Goal: Transaction & Acquisition: Purchase product/service

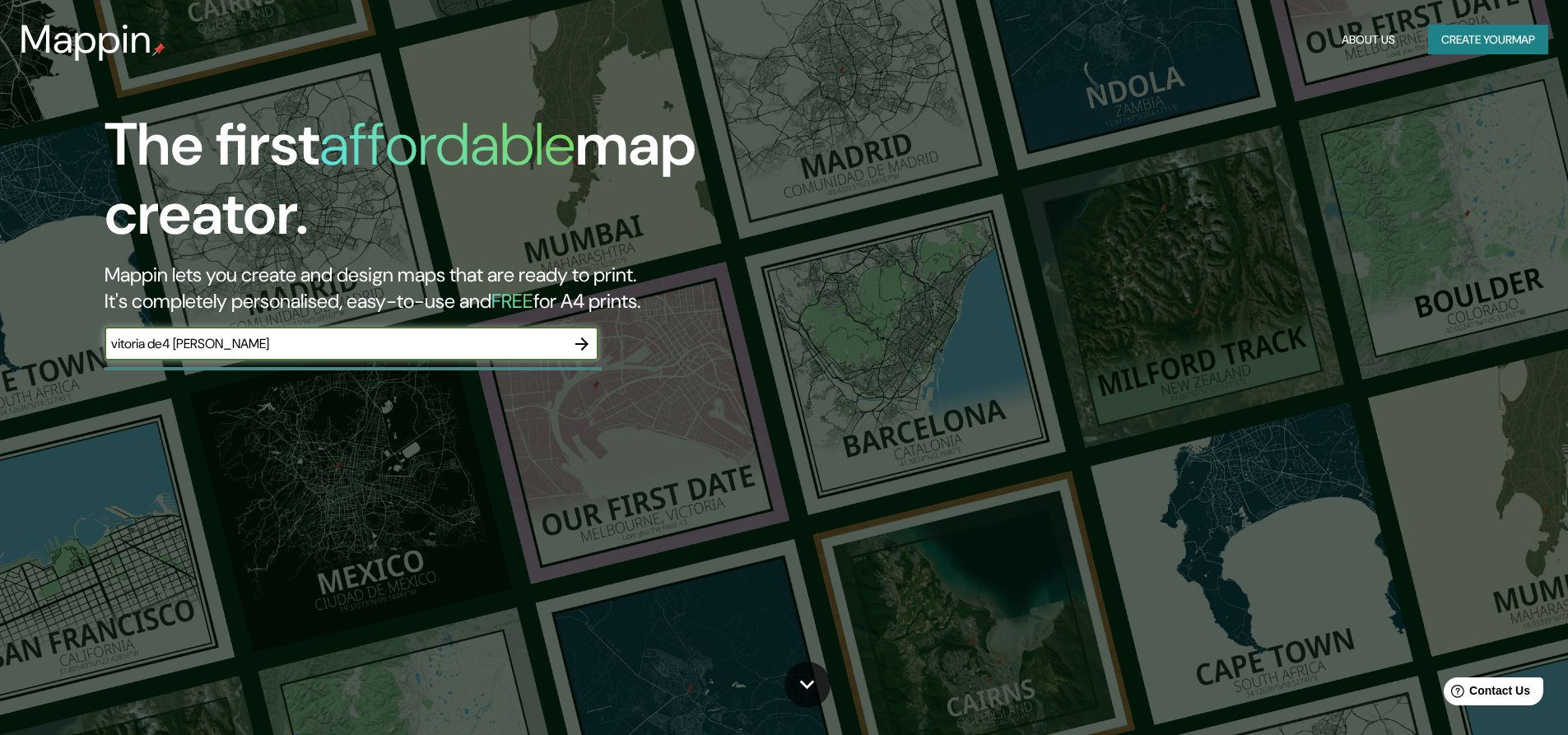
click at [179, 352] on input "vitoria de4 [PERSON_NAME]" at bounding box center [335, 343] width 461 height 19
type input "vitoria de [PERSON_NAME]"
click at [586, 341] on icon "button" at bounding box center [582, 344] width 13 height 13
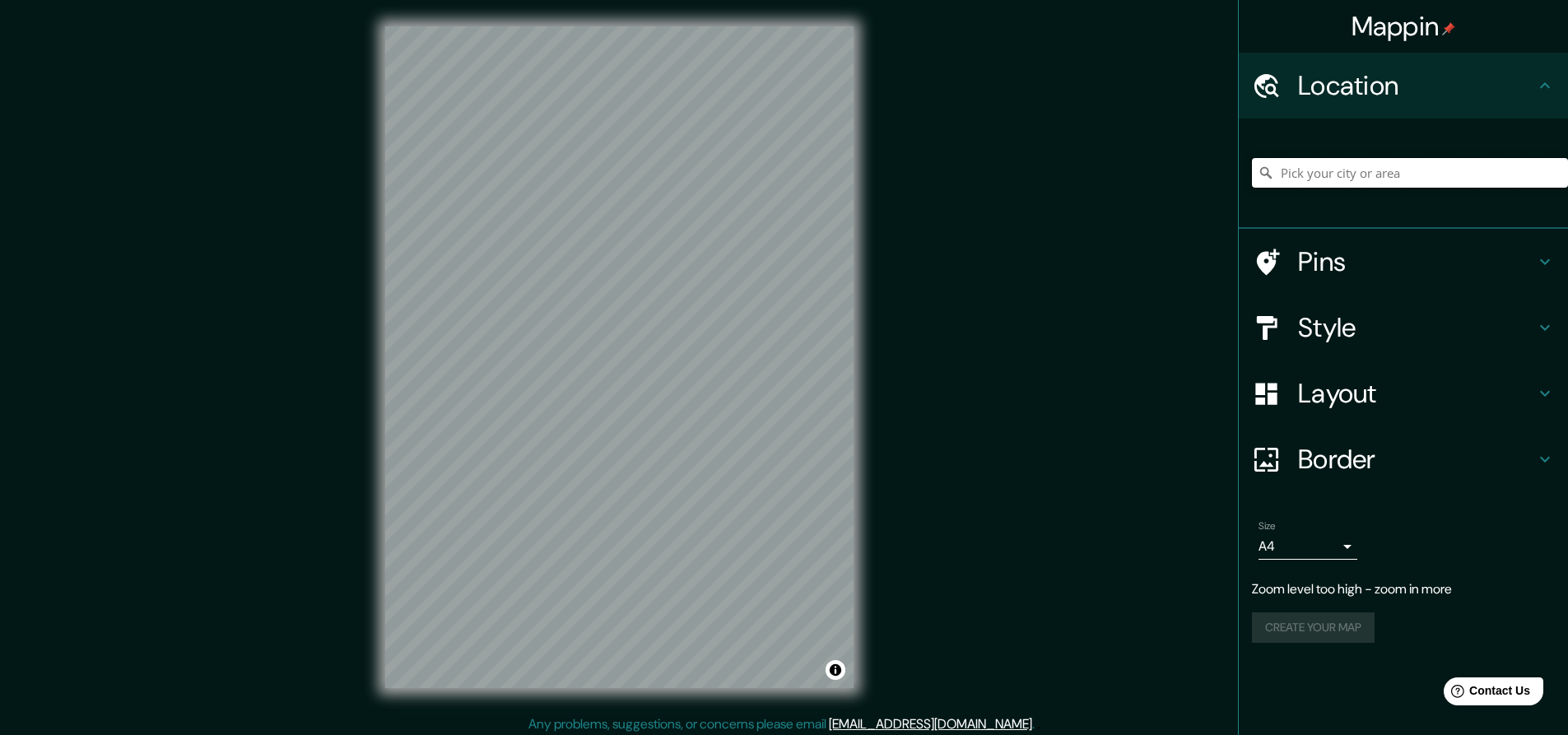
click at [1369, 159] on input "Pick your city or area" at bounding box center [1410, 173] width 316 height 30
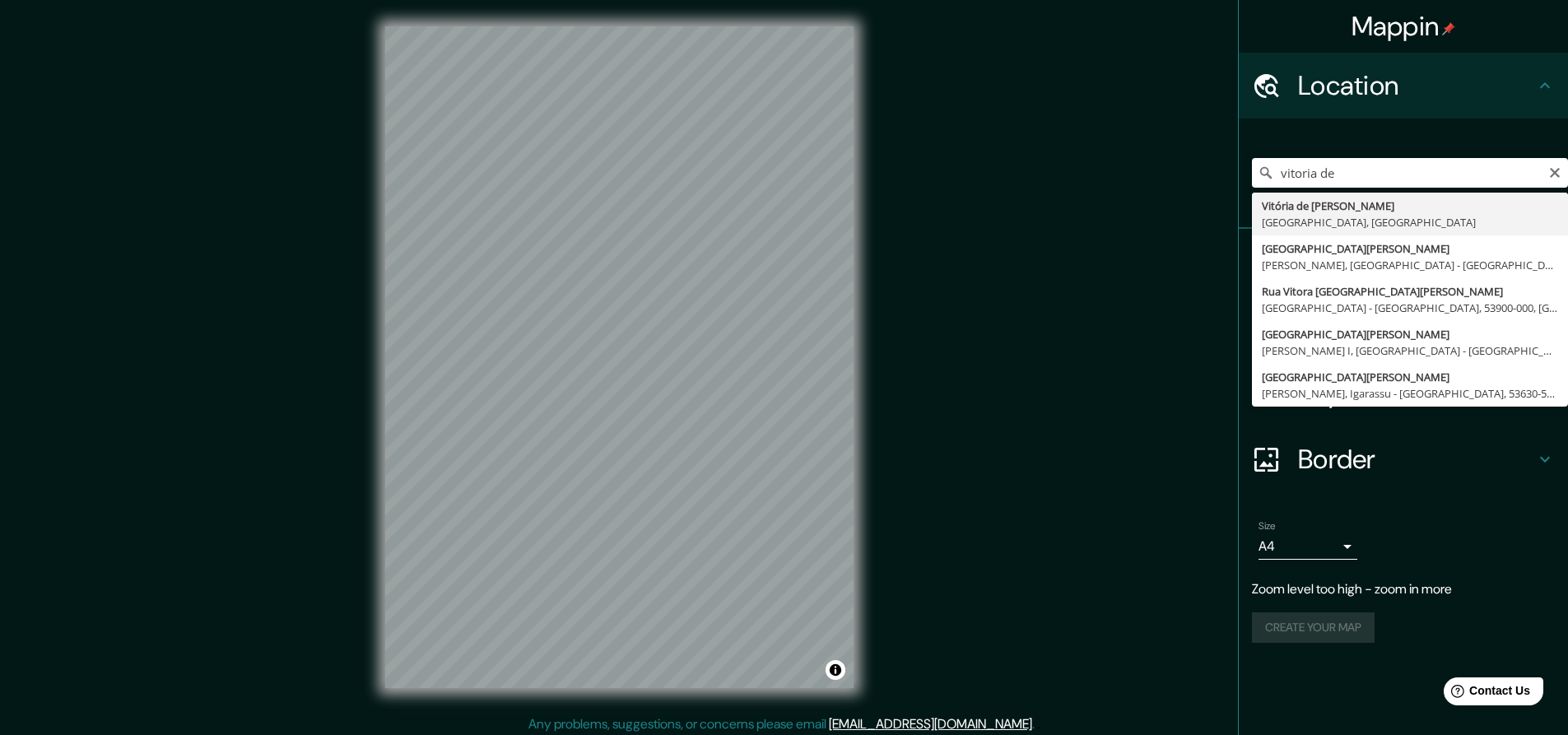
type input "Vitória de [PERSON_NAME], [GEOGRAPHIC_DATA], [GEOGRAPHIC_DATA]"
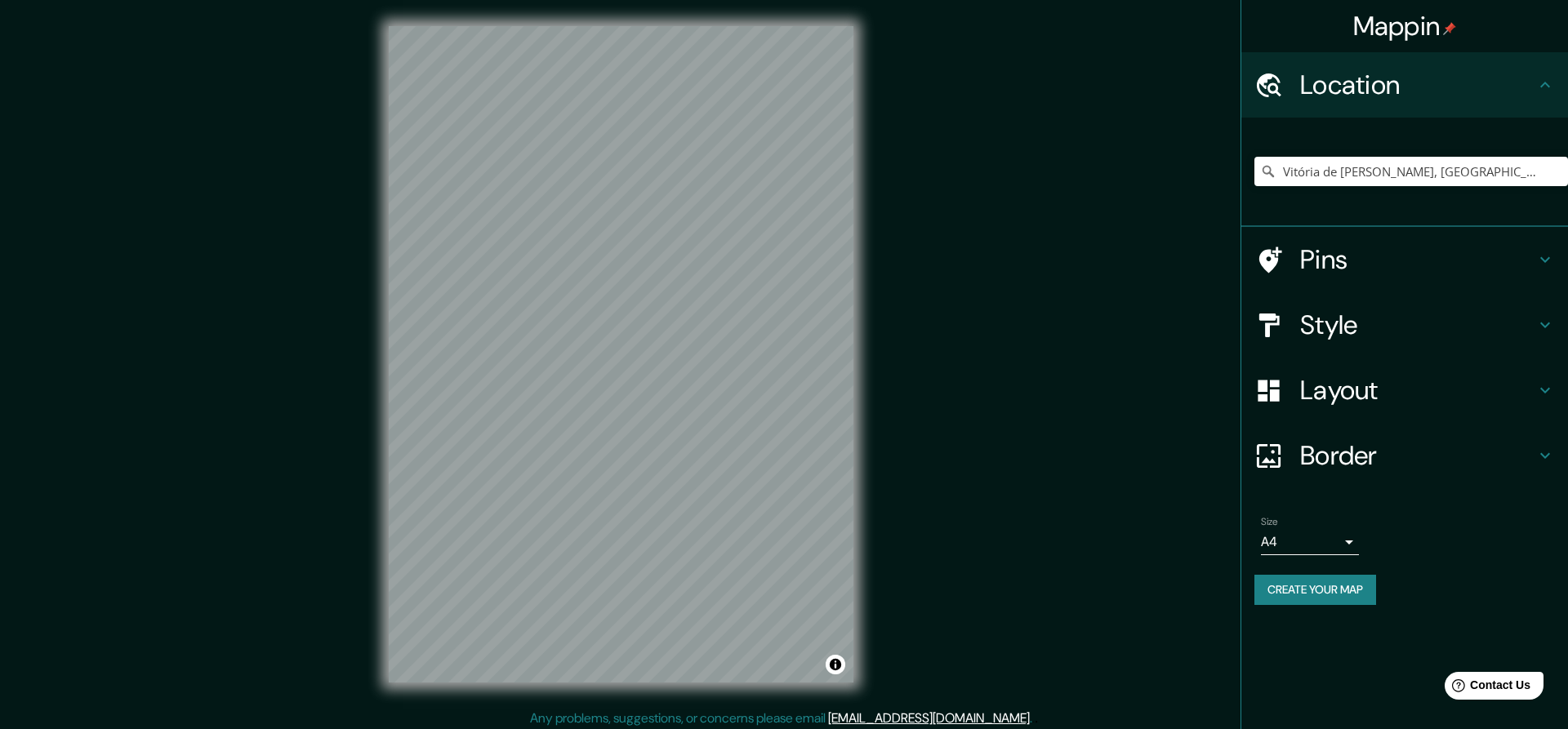
click at [1326, 542] on body "Mappin Location [GEOGRAPHIC_DATA][PERSON_NAME], [GEOGRAPHIC_DATA], [GEOGRAPHIC_…" at bounding box center [784, 364] width 1568 height 729
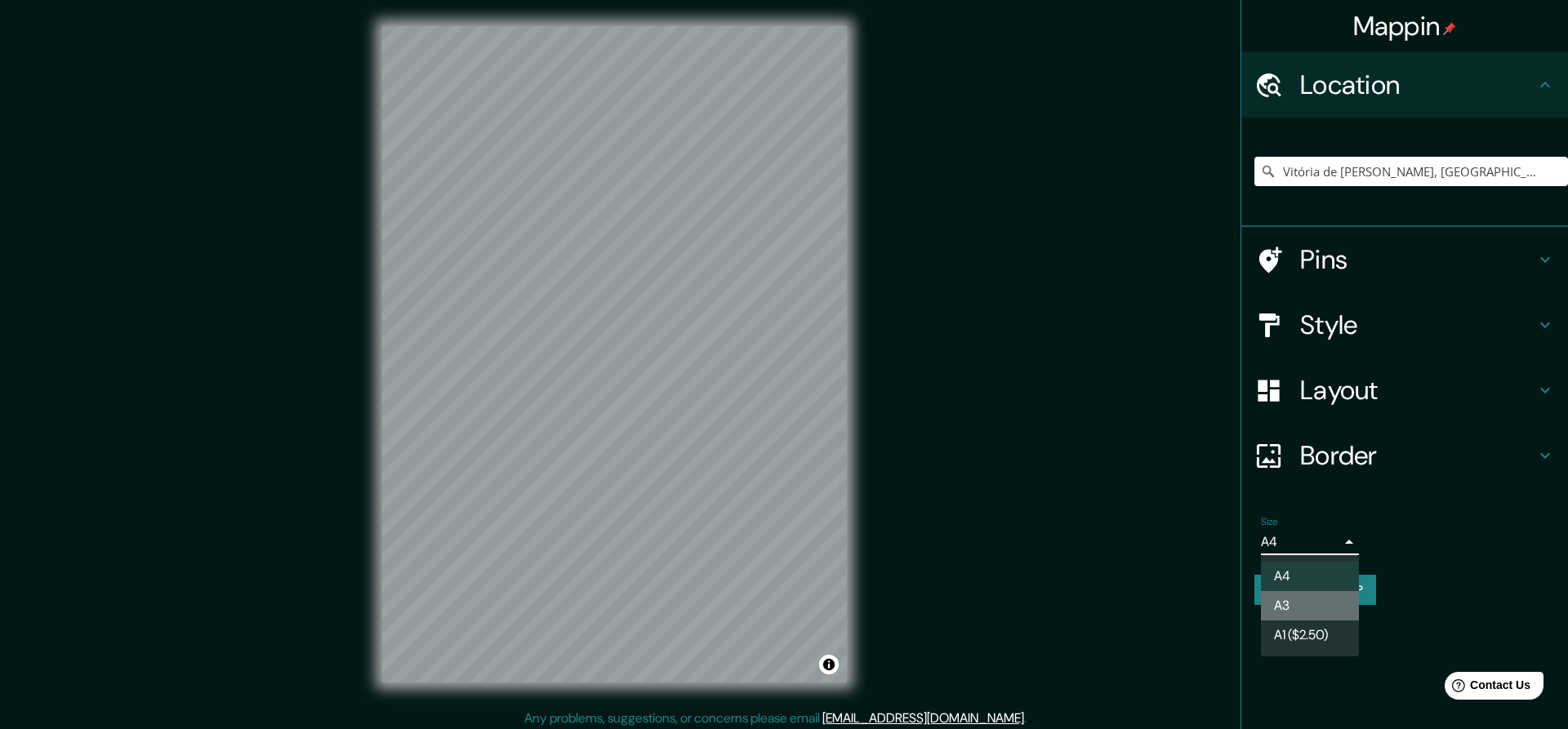
click at [1307, 606] on li "A3" at bounding box center [1310, 606] width 98 height 30
click at [1316, 548] on body "Mappin Location [GEOGRAPHIC_DATA][PERSON_NAME], [GEOGRAPHIC_DATA], [GEOGRAPHIC_…" at bounding box center [784, 364] width 1568 height 729
click at [1385, 385] on div at bounding box center [784, 364] width 1568 height 729
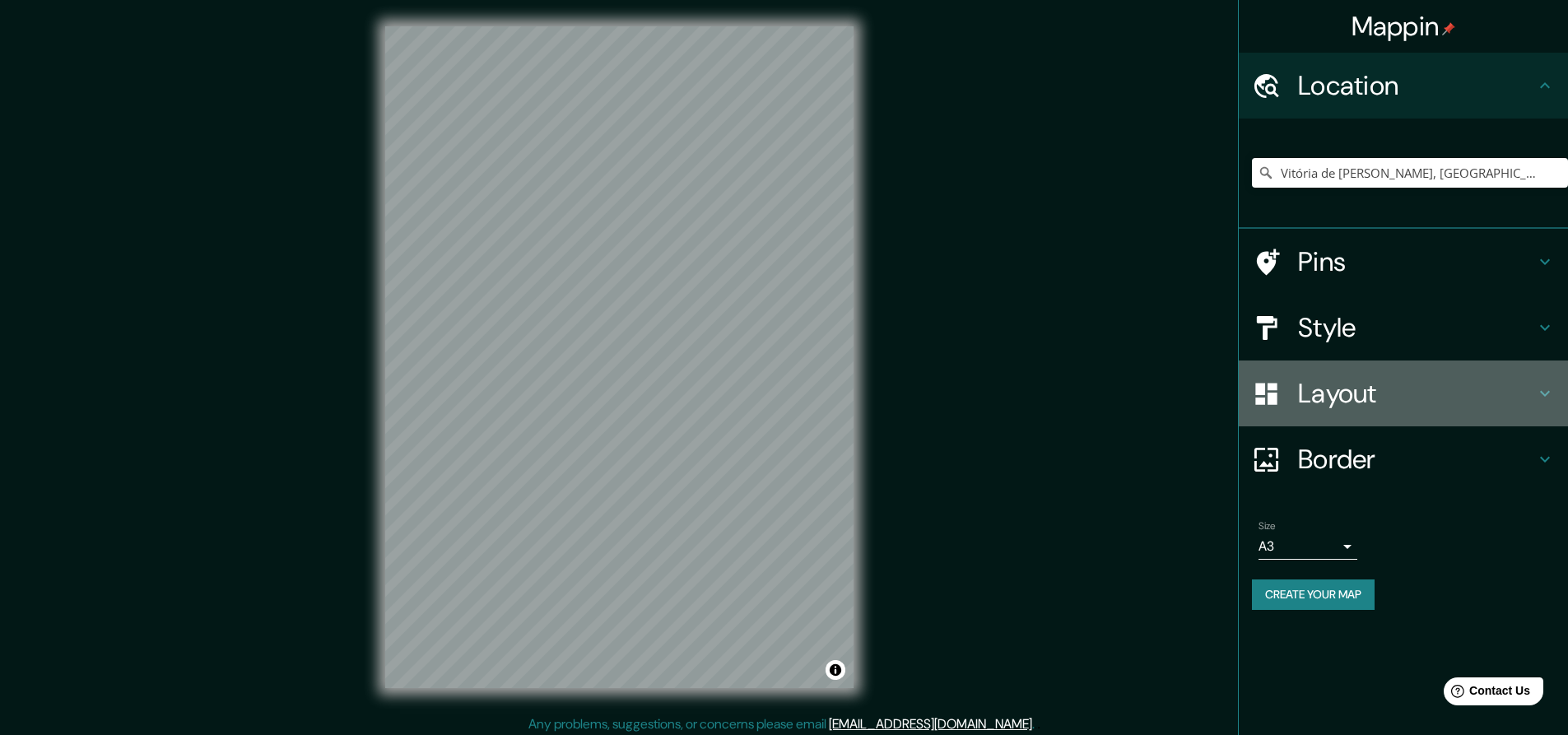
click at [1541, 391] on icon at bounding box center [1544, 393] width 20 height 20
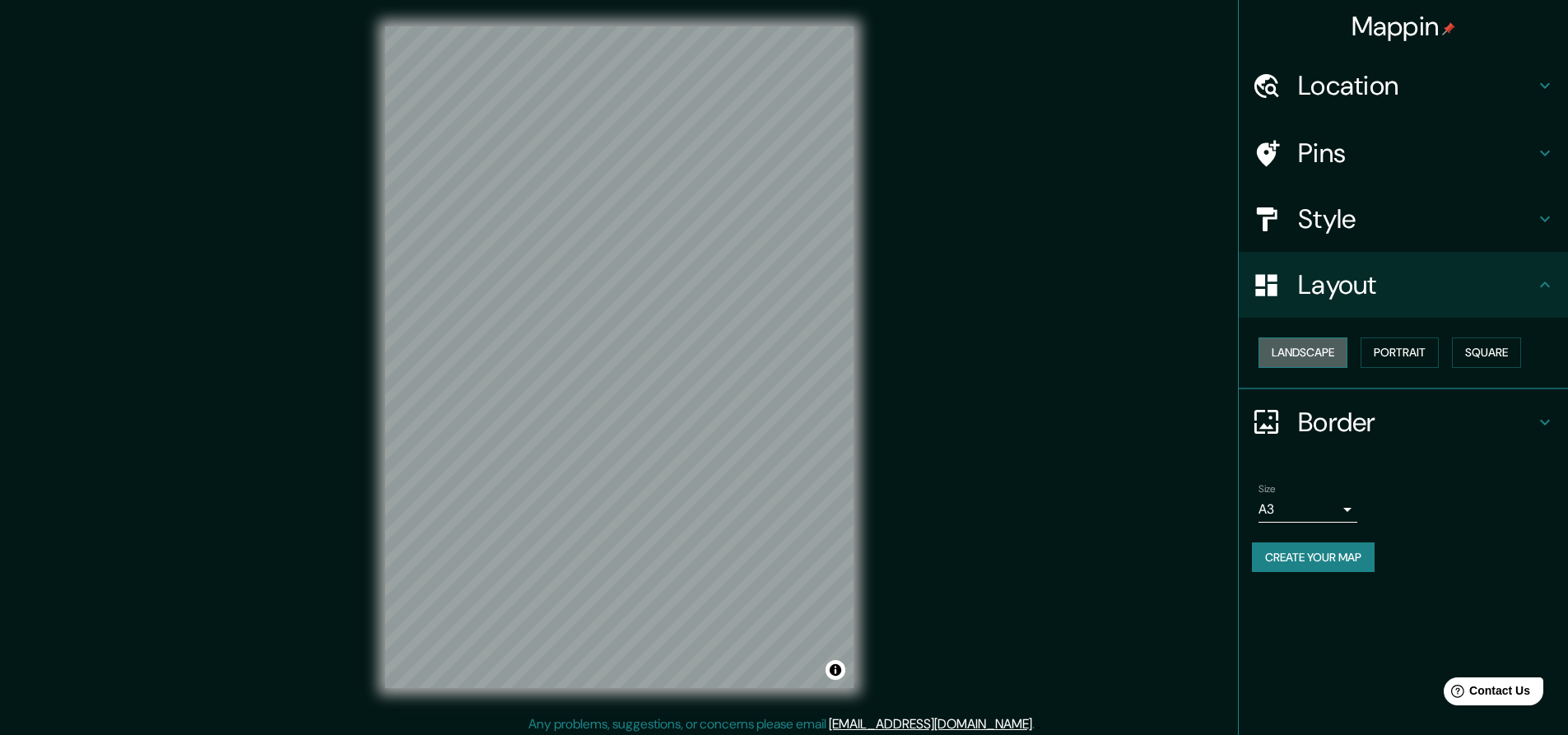
click at [1300, 350] on button "Landscape" at bounding box center [1302, 353] width 89 height 31
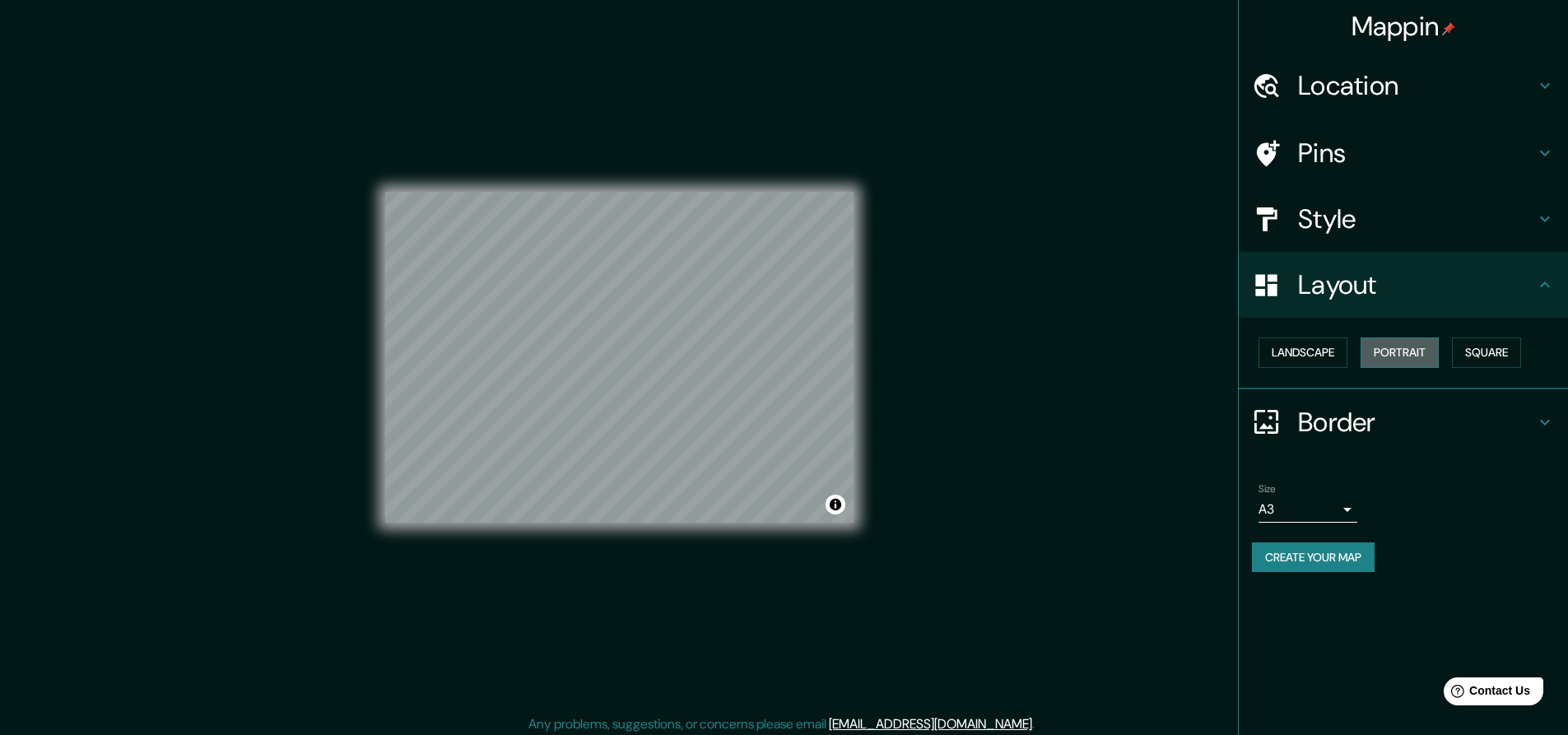
click at [1395, 348] on button "Portrait" at bounding box center [1399, 353] width 78 height 31
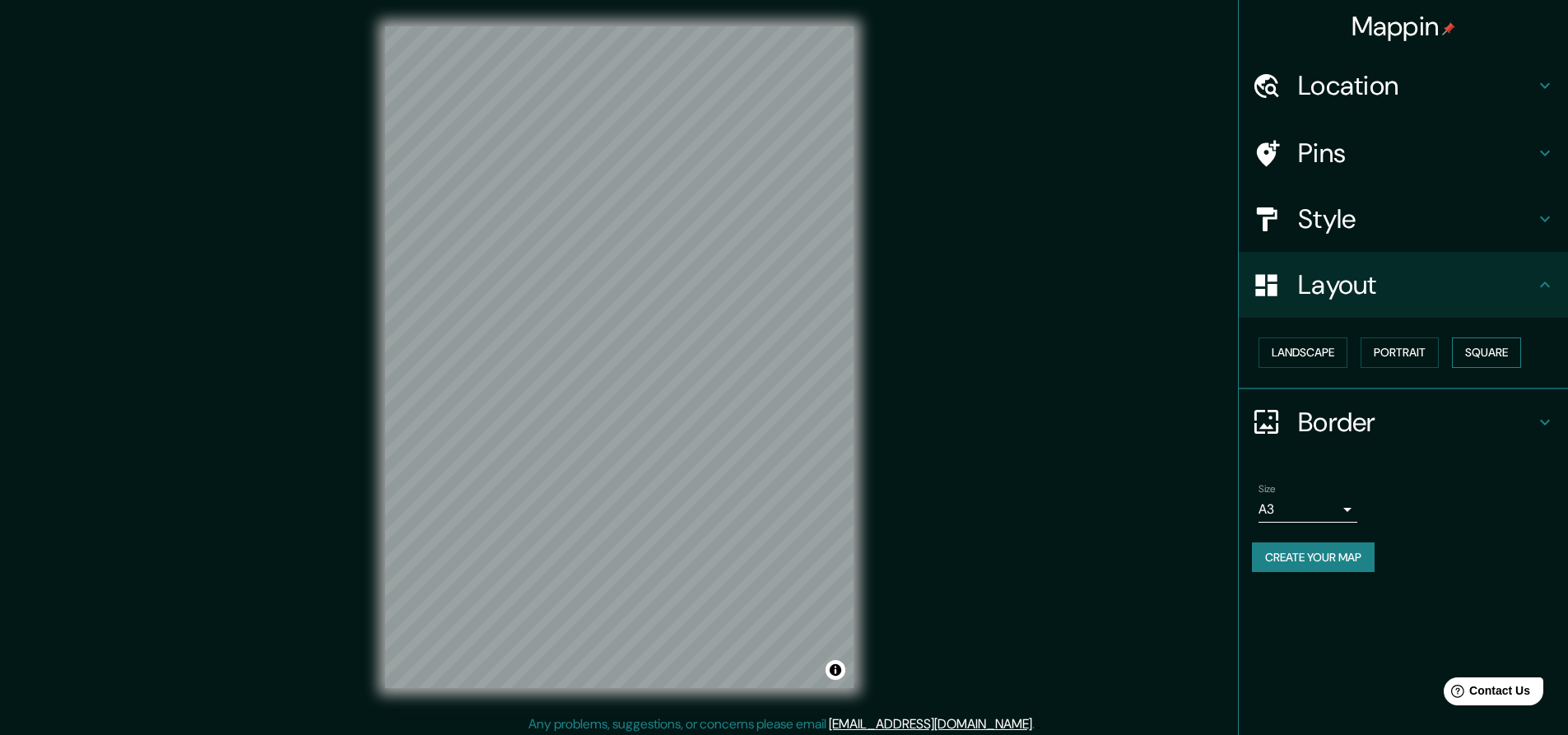
click at [1494, 347] on button "Square" at bounding box center [1486, 353] width 69 height 31
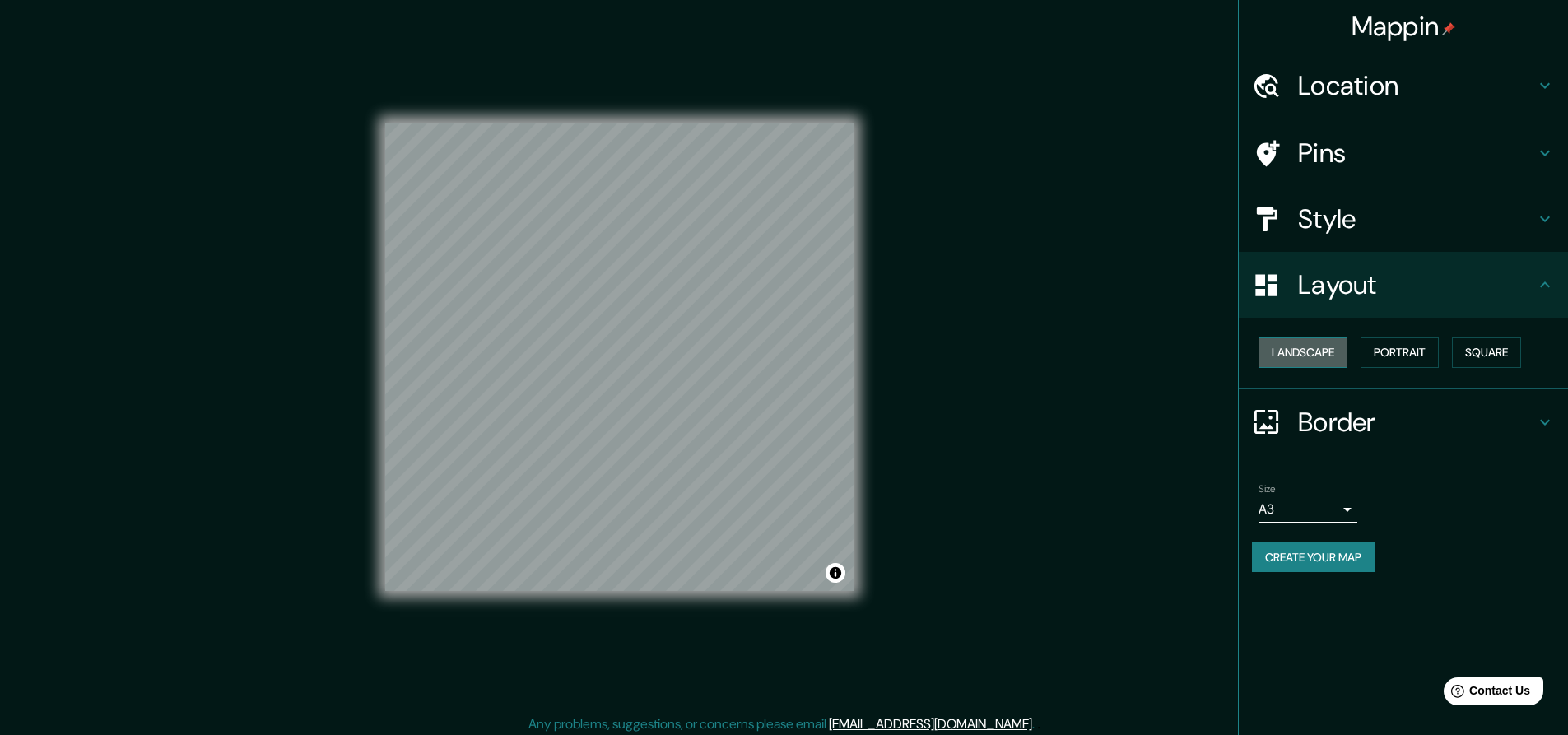
click at [1298, 365] on button "Landscape" at bounding box center [1302, 353] width 89 height 31
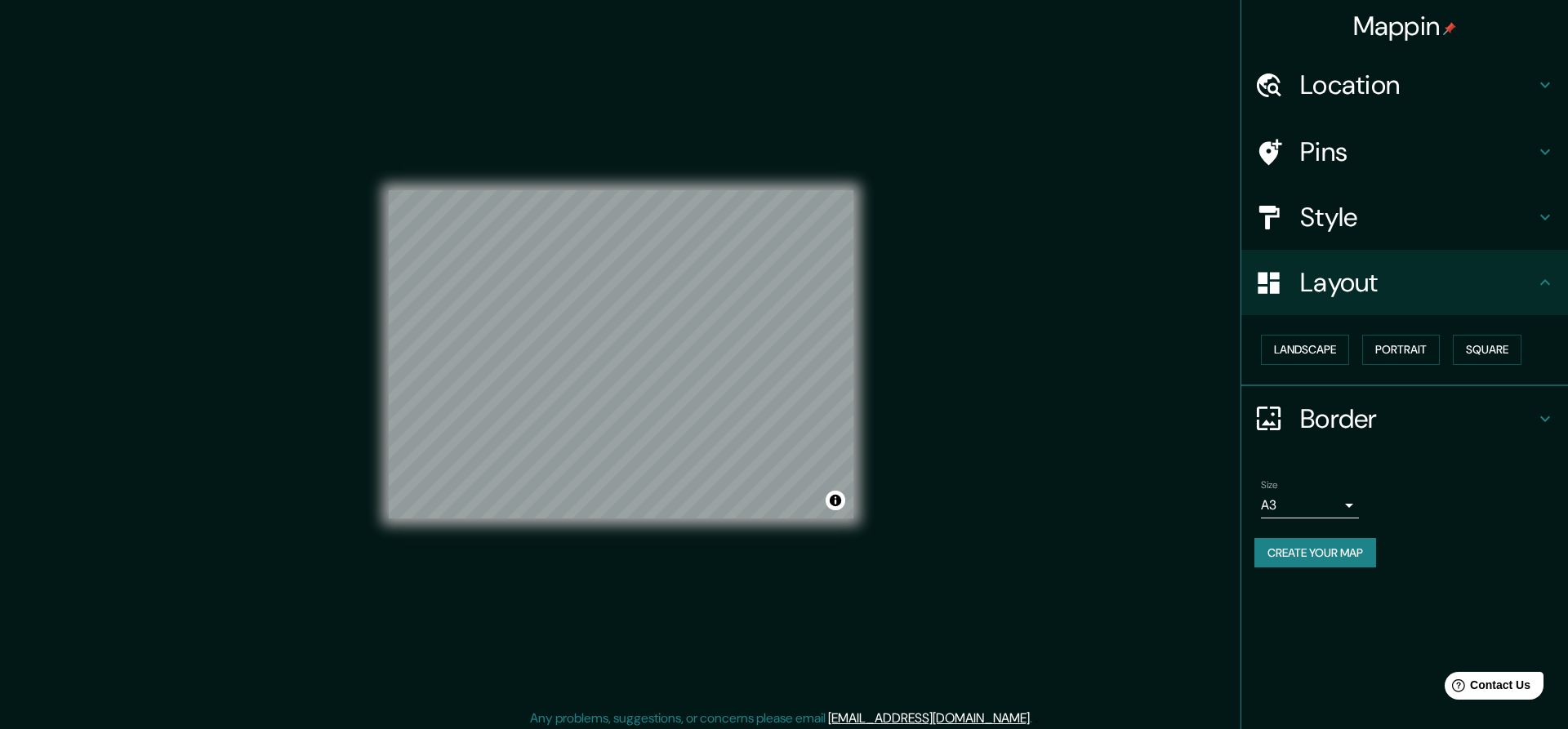
click at [1342, 500] on body "Mappin Location [GEOGRAPHIC_DATA][PERSON_NAME], [GEOGRAPHIC_DATA], [GEOGRAPHIC_…" at bounding box center [784, 364] width 1568 height 729
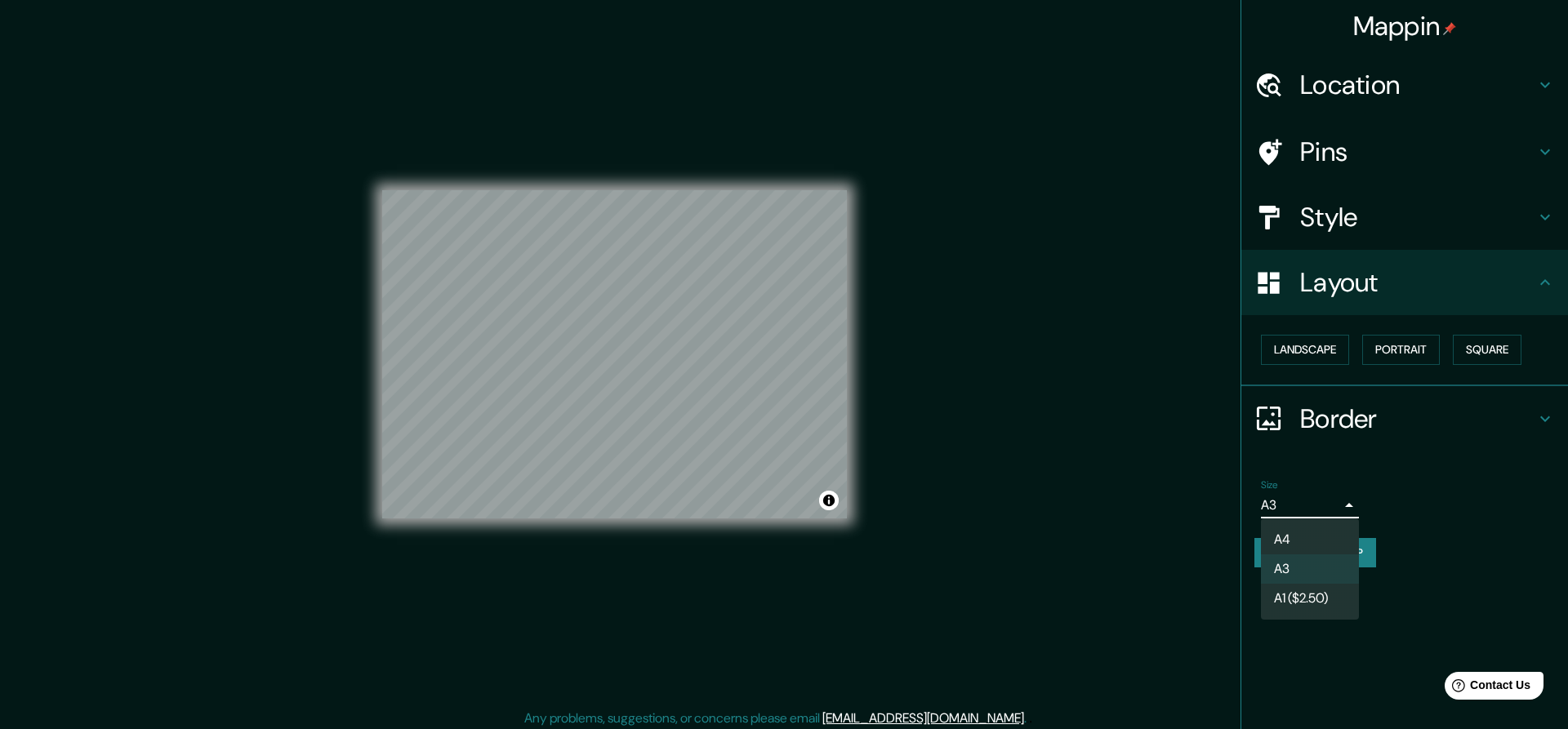
click at [1311, 533] on li "A4" at bounding box center [1310, 540] width 98 height 30
type input "single"
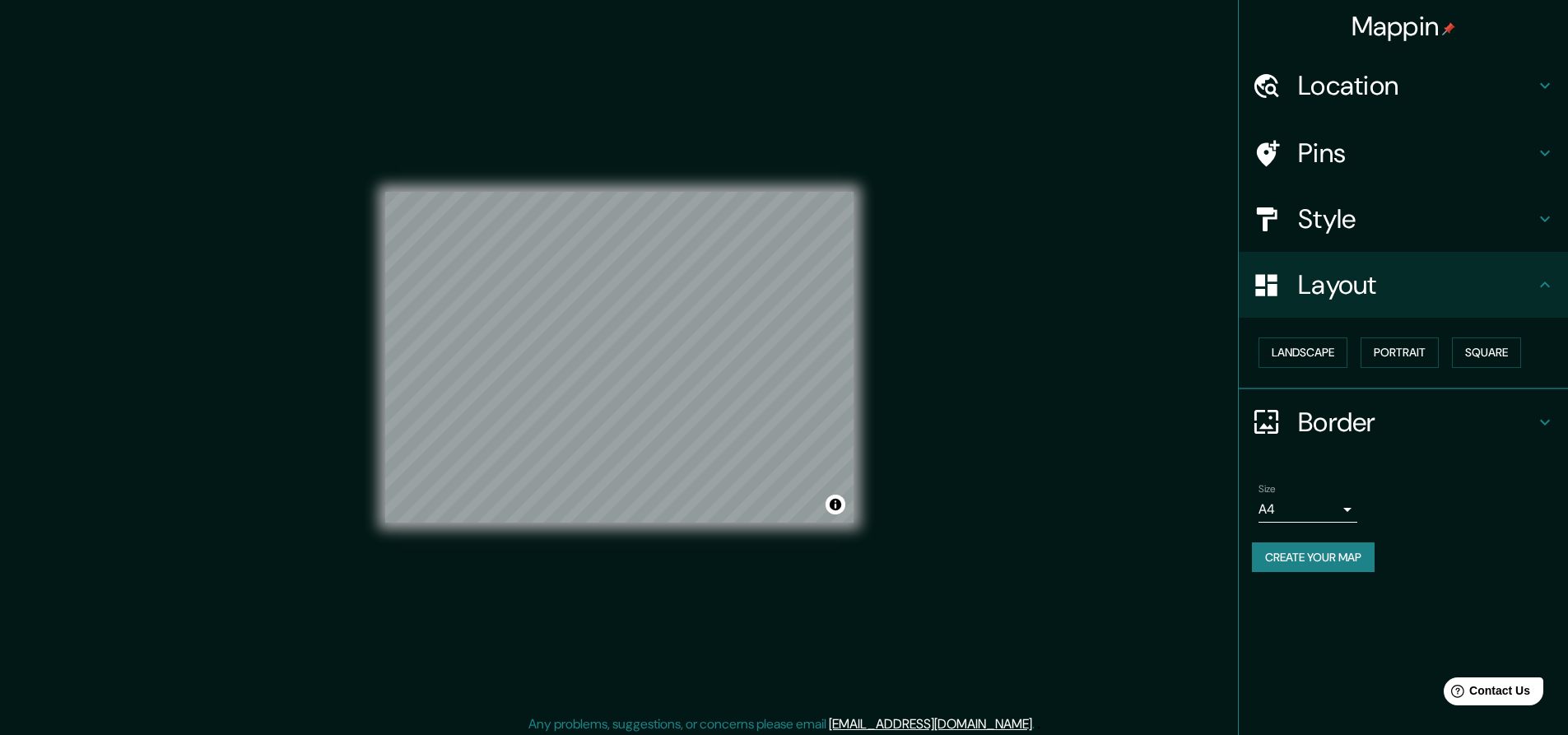
click at [1509, 203] on h4 "Style" at bounding box center [1416, 218] width 237 height 33
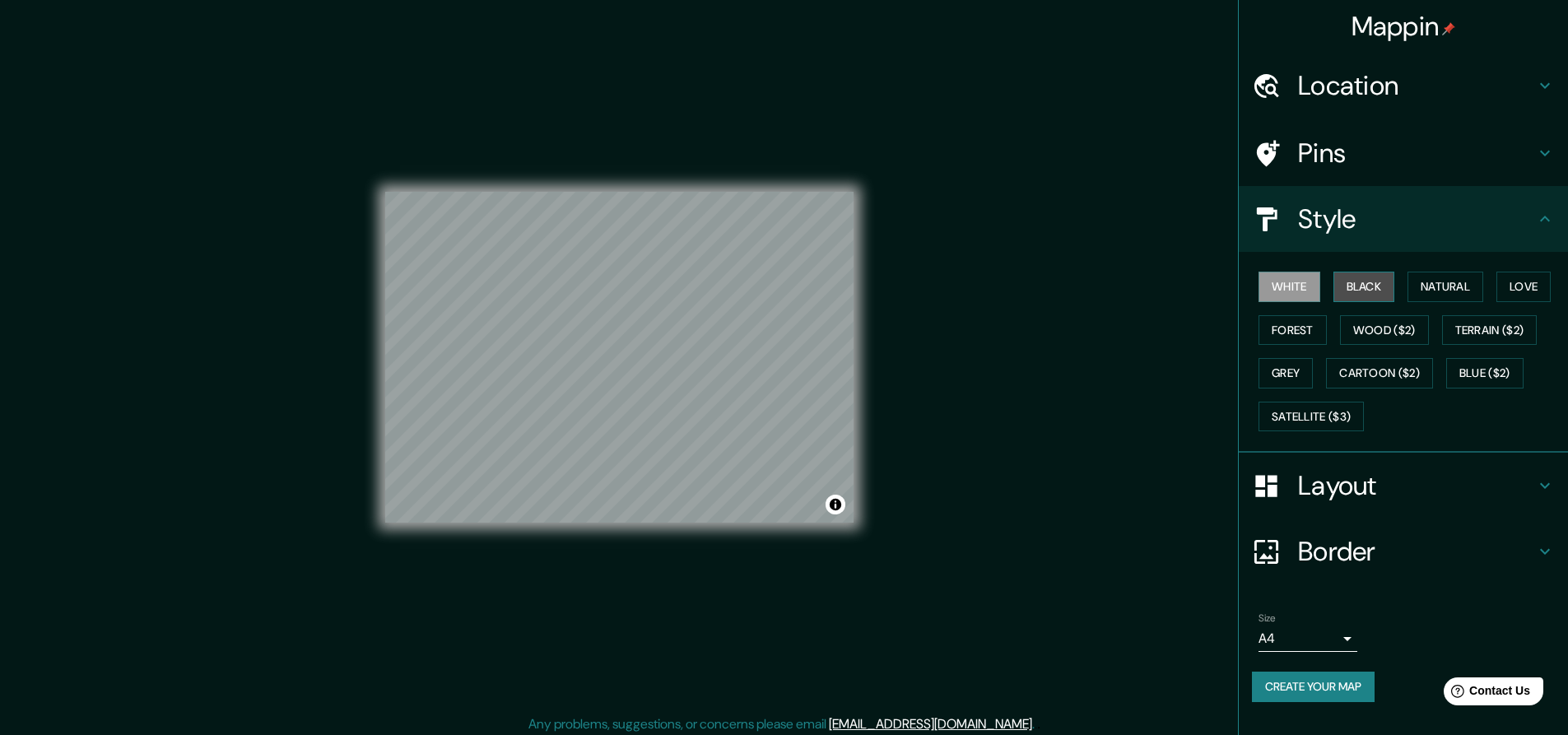
click at [1366, 279] on button "Black" at bounding box center [1364, 286] width 62 height 31
click at [1463, 293] on button "Natural" at bounding box center [1445, 286] width 76 height 31
click at [1514, 286] on button "Love" at bounding box center [1523, 286] width 54 height 31
click at [1288, 333] on button "Forest" at bounding box center [1292, 330] width 68 height 31
click at [1283, 362] on button "Grey" at bounding box center [1286, 373] width 54 height 31
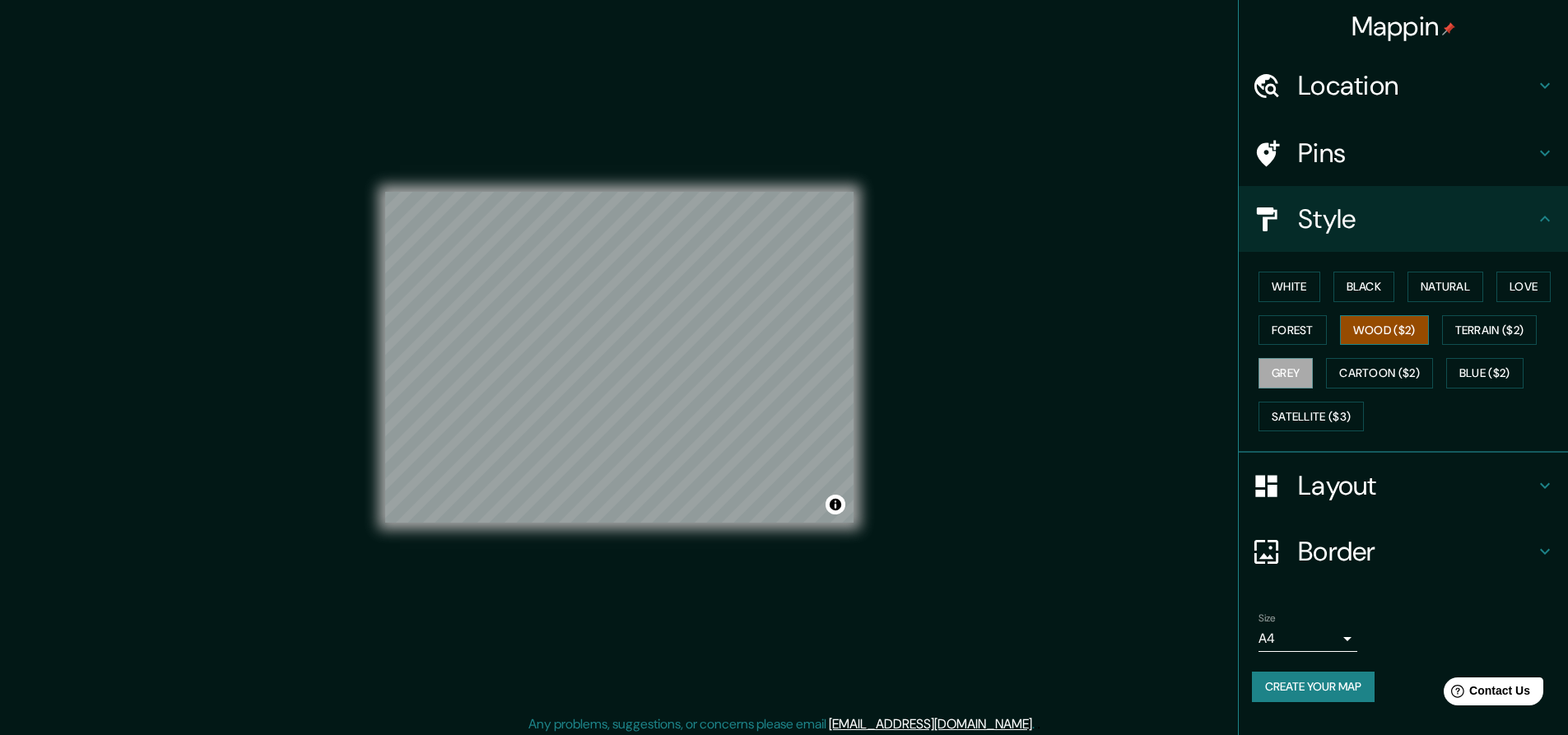
click at [1382, 340] on button "Wood ($2)" at bounding box center [1383, 330] width 89 height 31
click at [1383, 369] on button "Cartoon ($2)" at bounding box center [1379, 373] width 107 height 31
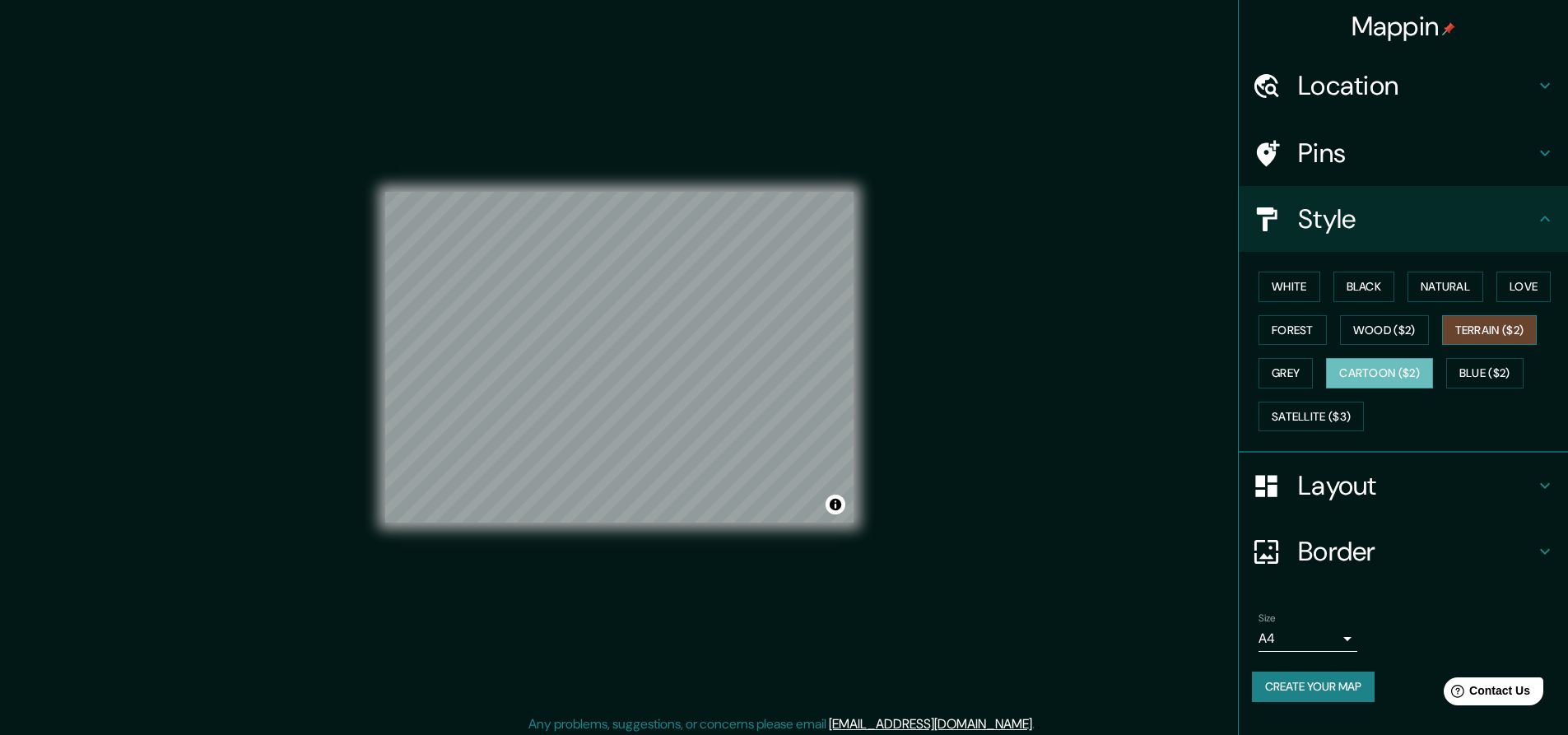
click at [1505, 334] on button "Terrain ($2)" at bounding box center [1490, 330] width 95 height 31
click at [1275, 322] on button "Forest" at bounding box center [1292, 330] width 68 height 31
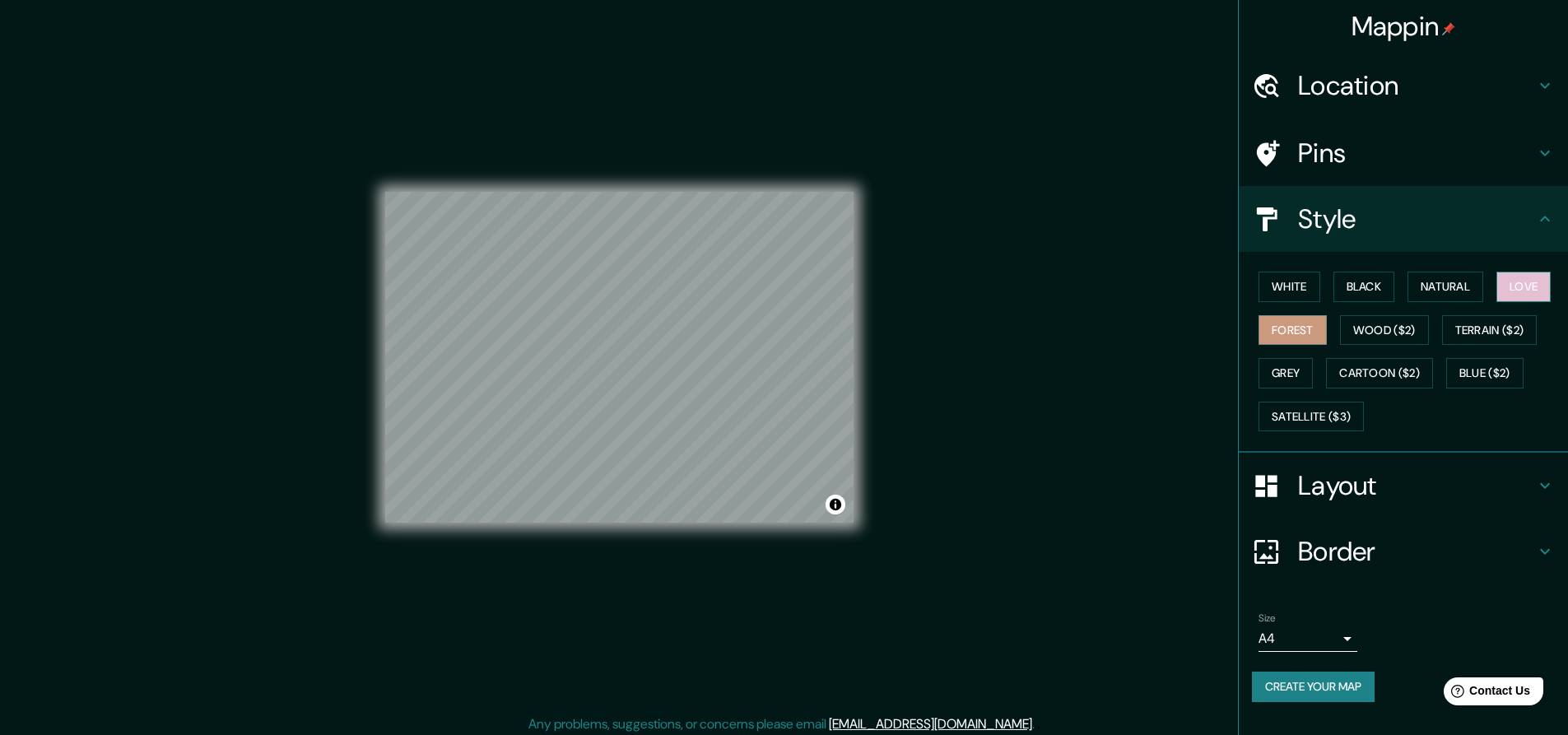
click at [1520, 298] on button "Love" at bounding box center [1523, 286] width 54 height 31
click at [1477, 297] on button "Natural" at bounding box center [1445, 286] width 76 height 31
click at [1303, 326] on button "Forest" at bounding box center [1292, 330] width 68 height 31
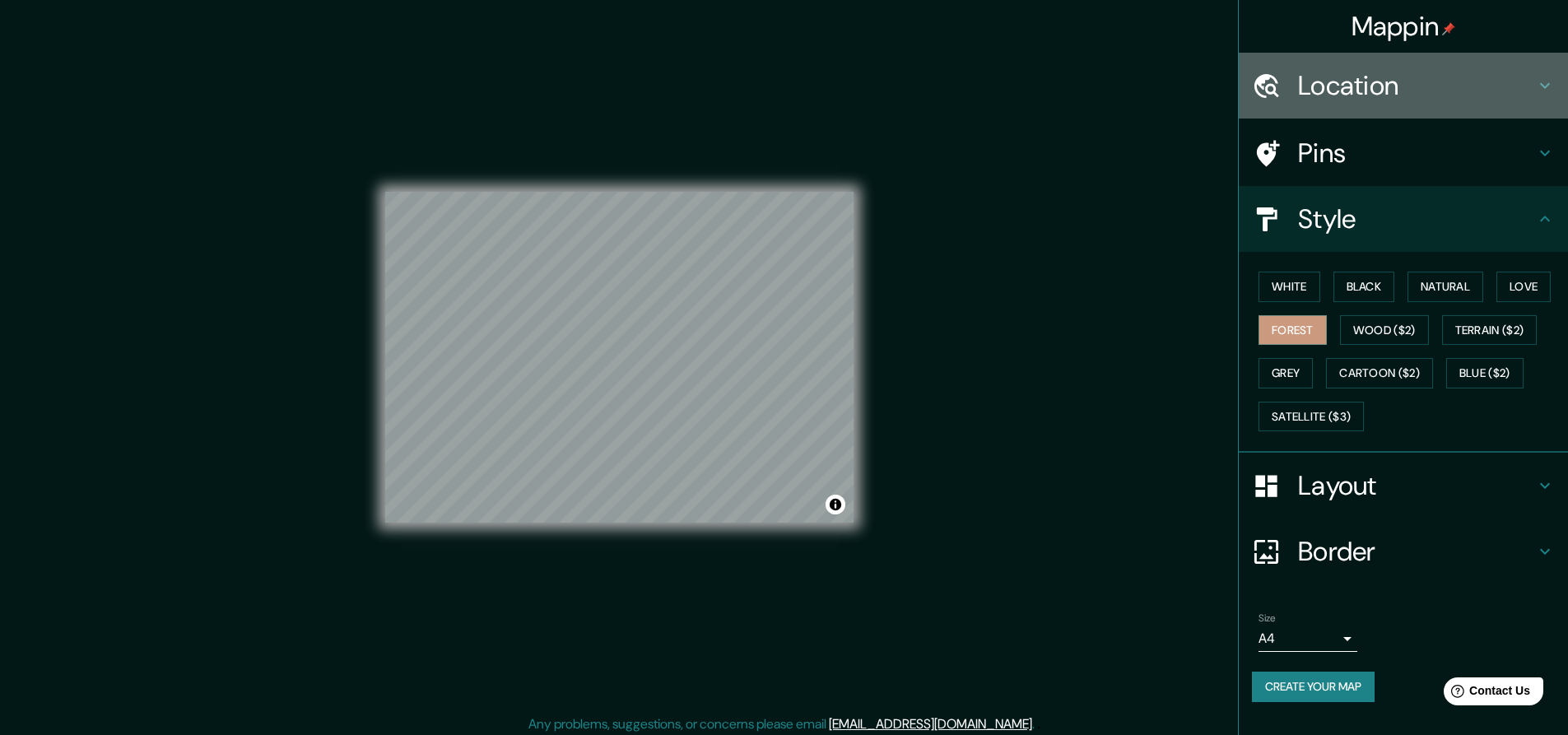
click at [1548, 88] on icon at bounding box center [1544, 85] width 20 height 20
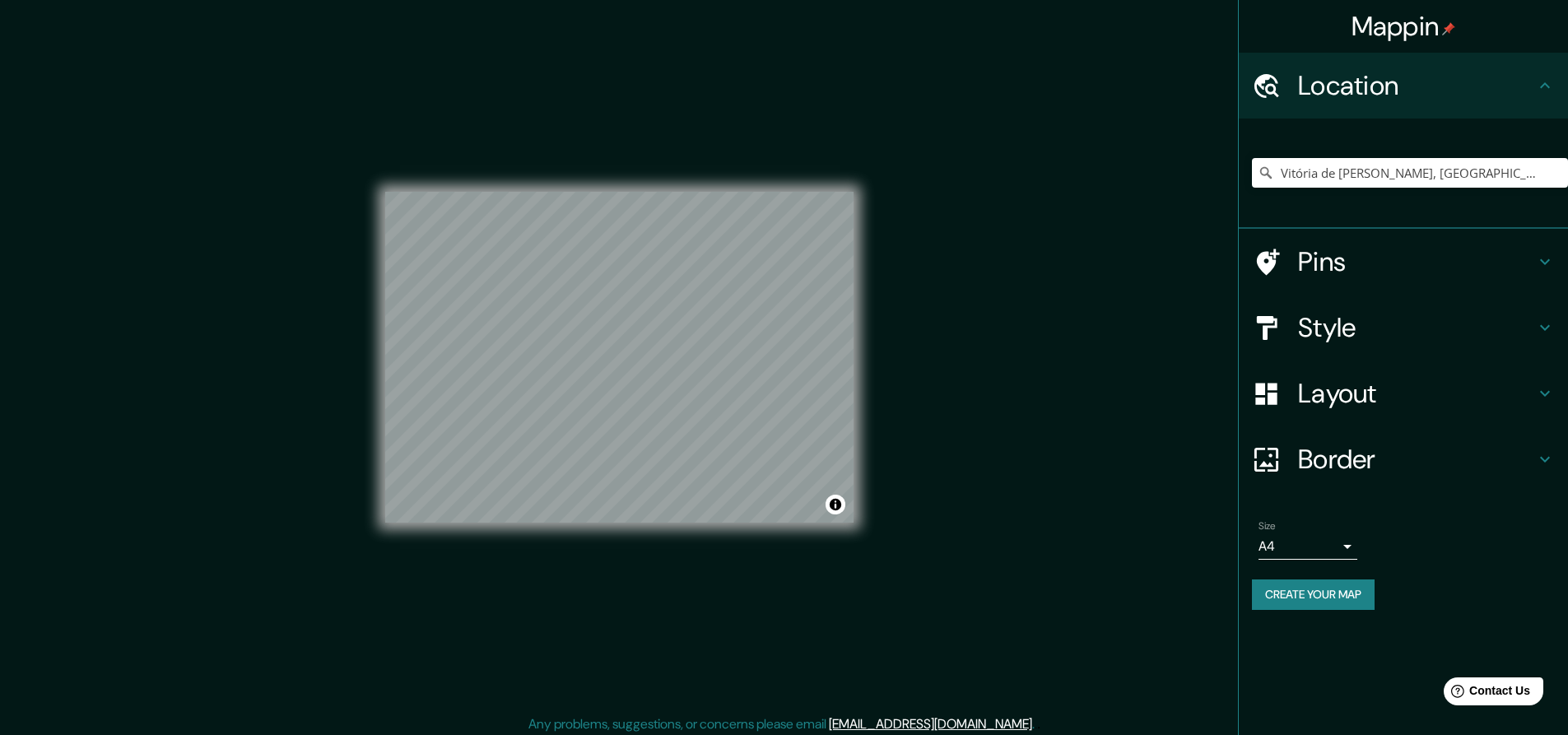
click at [1548, 88] on icon at bounding box center [1545, 85] width 10 height 6
click at [1528, 258] on h4 "Pins" at bounding box center [1416, 261] width 237 height 33
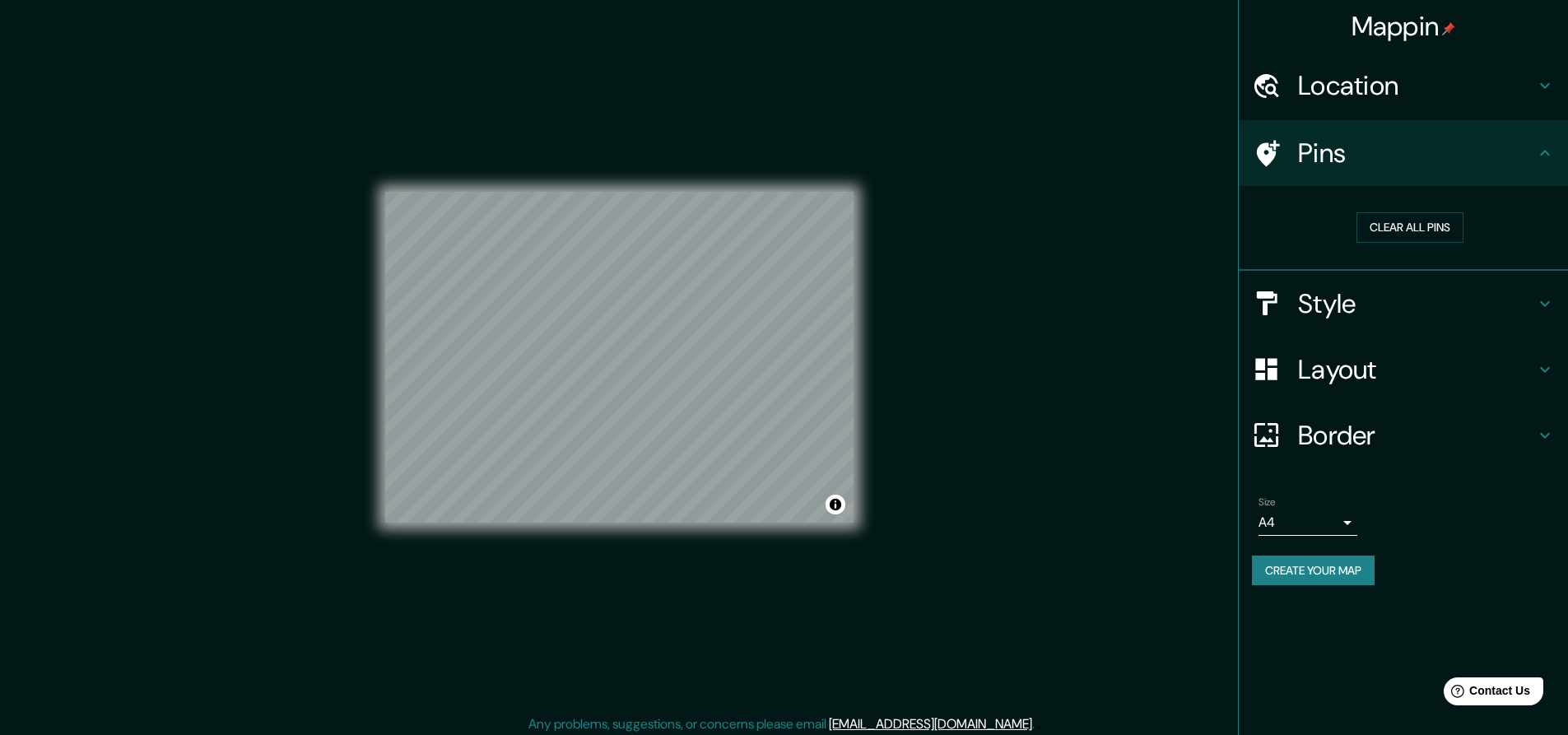
click at [1261, 147] on icon at bounding box center [1268, 153] width 23 height 26
click at [1423, 232] on button "Clear all pins" at bounding box center [1410, 228] width 107 height 31
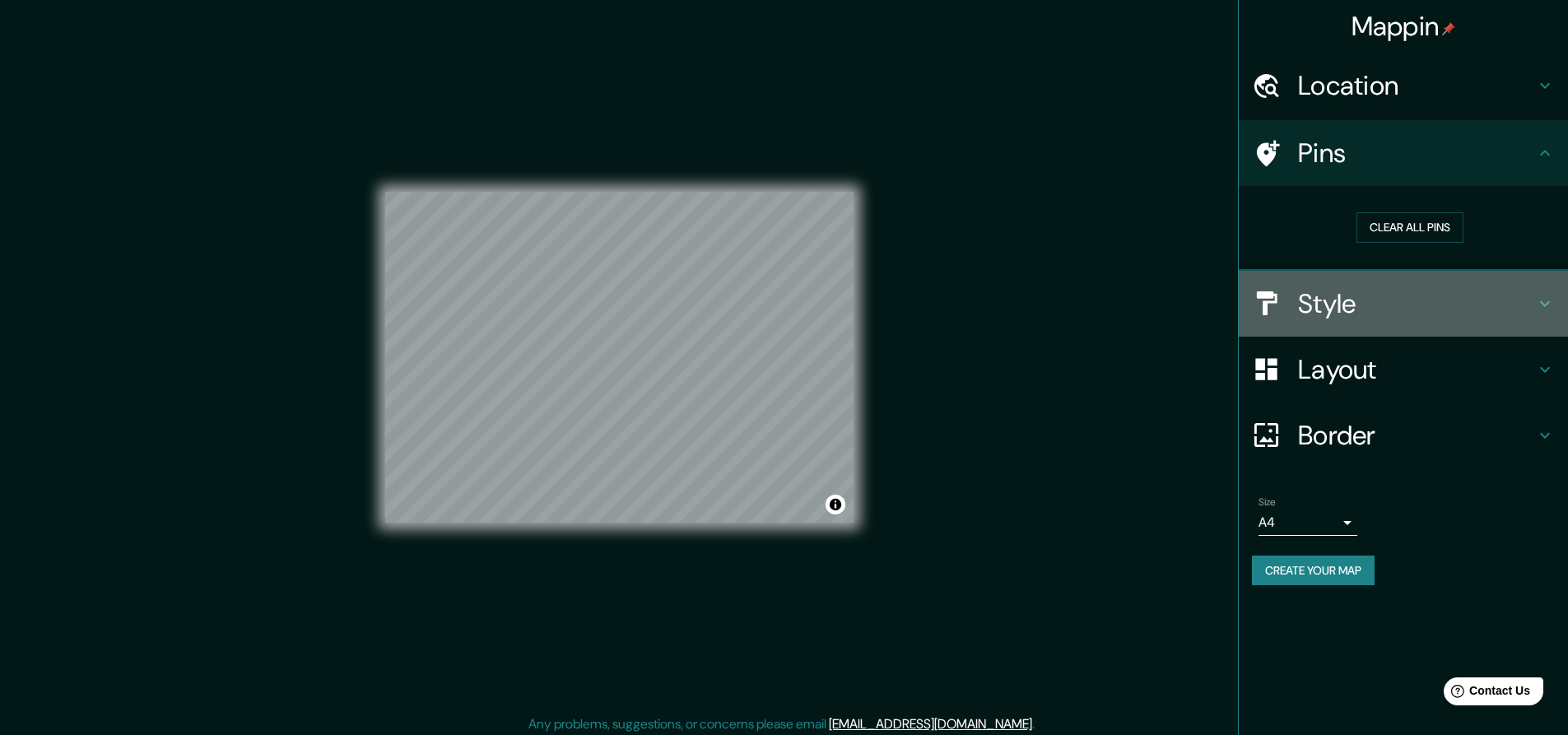
click at [1400, 309] on h4 "Style" at bounding box center [1416, 303] width 237 height 33
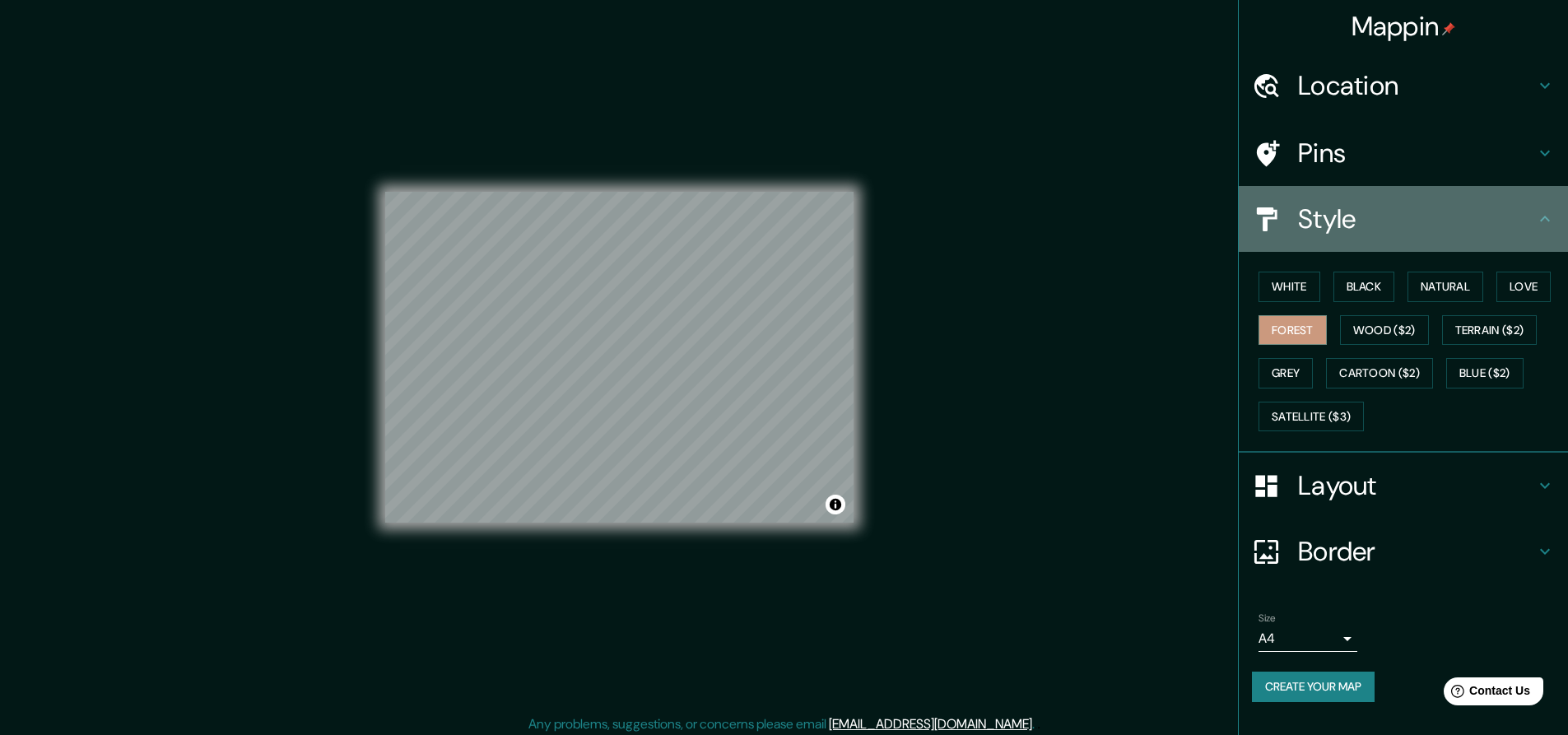
click at [1534, 235] on h4 "Style" at bounding box center [1416, 218] width 237 height 33
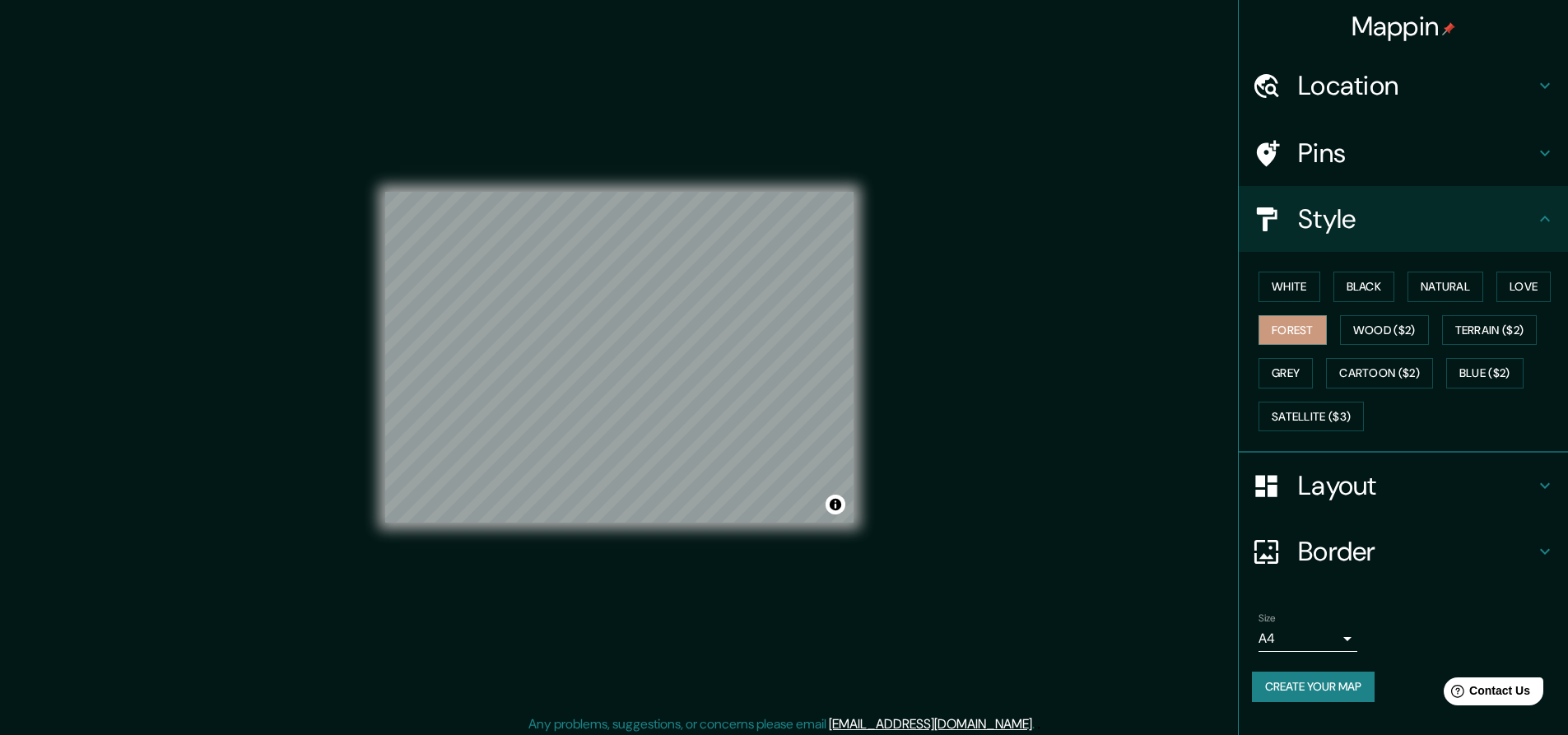
click at [1547, 235] on div "Style" at bounding box center [1403, 219] width 329 height 66
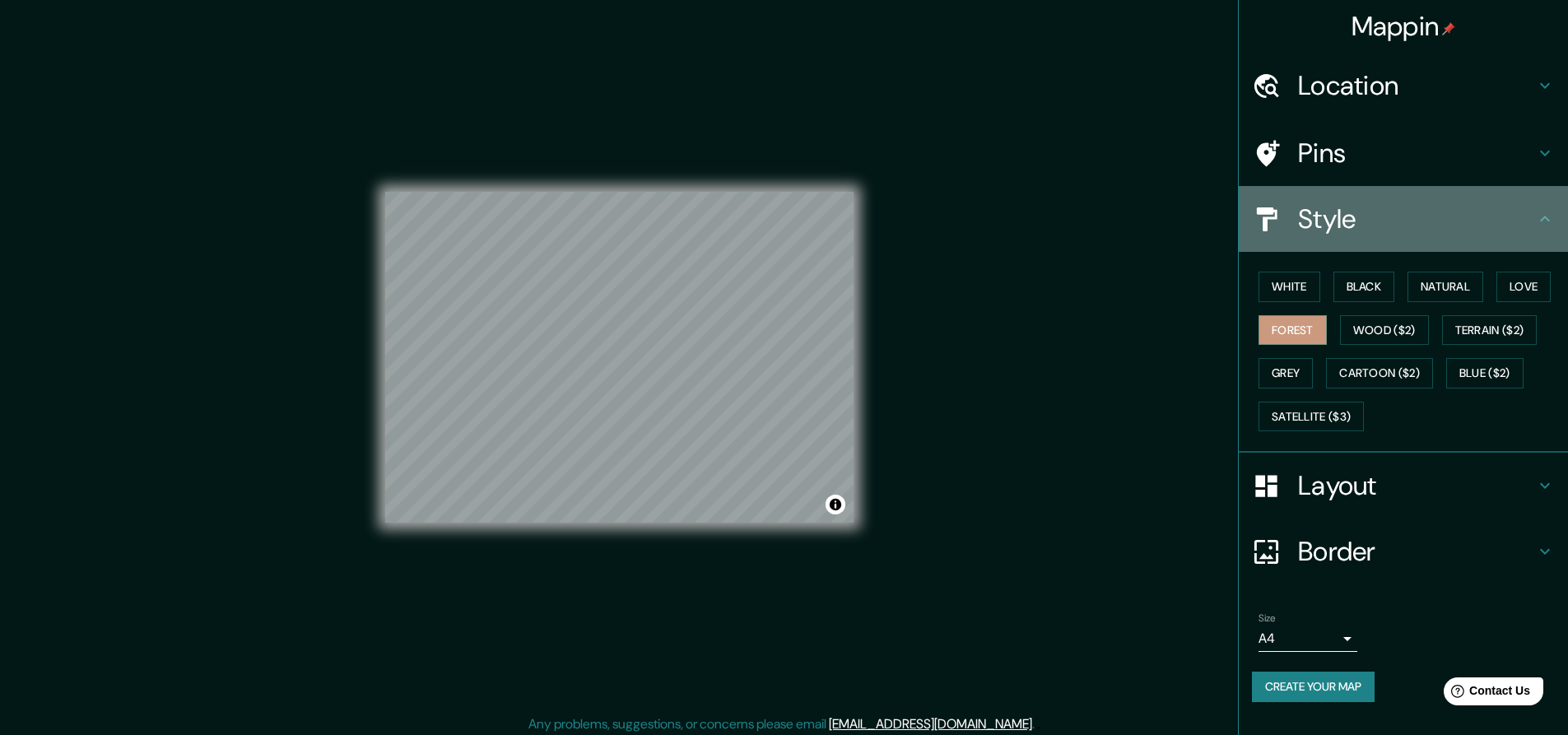
click at [1541, 223] on icon at bounding box center [1544, 218] width 20 height 20
